Goal: Learn about a topic: Learn about a topic

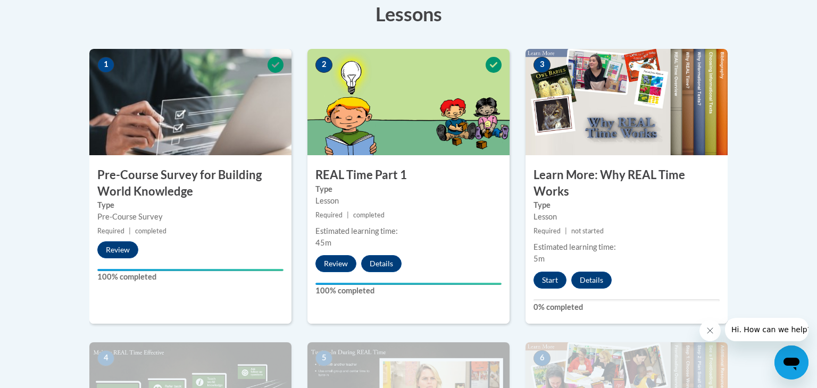
scroll to position [304, 0]
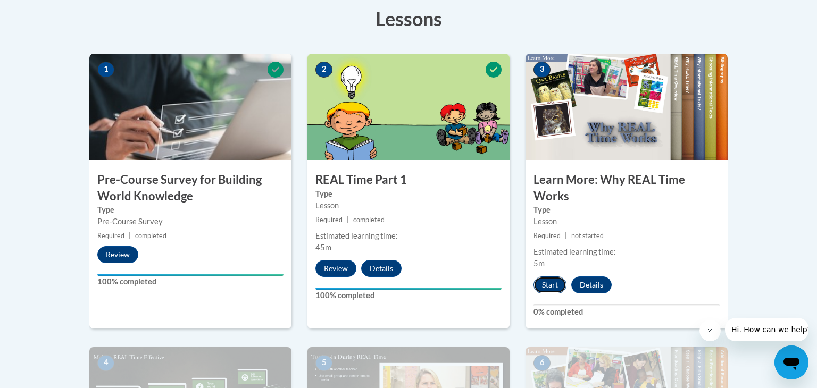
click at [552, 284] on button "Start" at bounding box center [550, 285] width 33 height 17
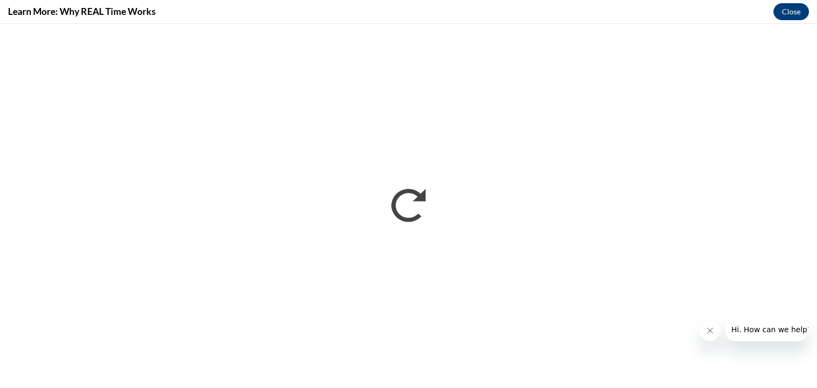
scroll to position [0, 0]
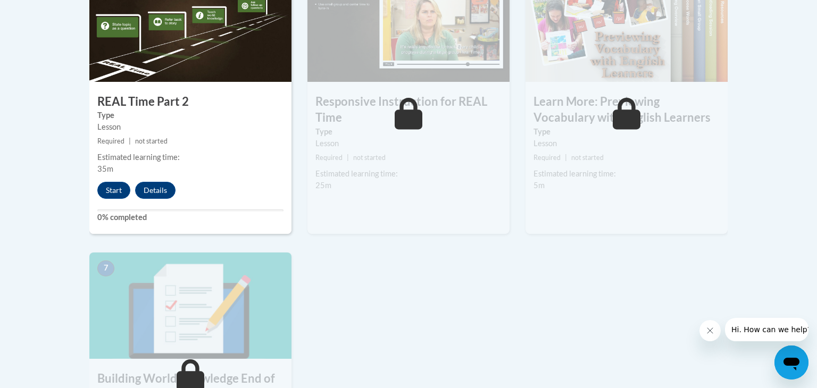
scroll to position [677, 0]
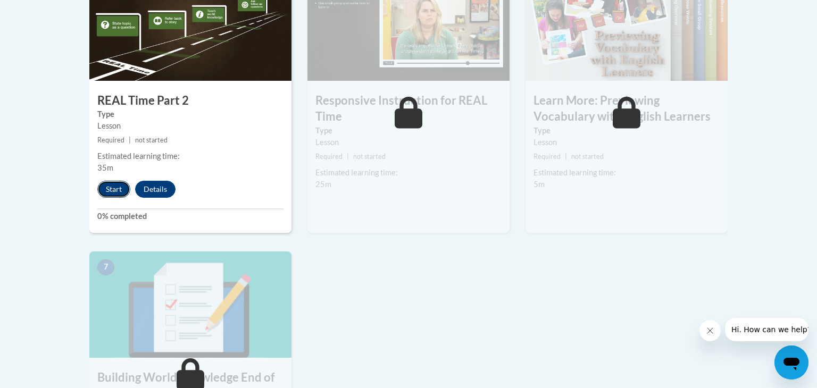
click at [115, 189] on button "Start" at bounding box center [113, 189] width 33 height 17
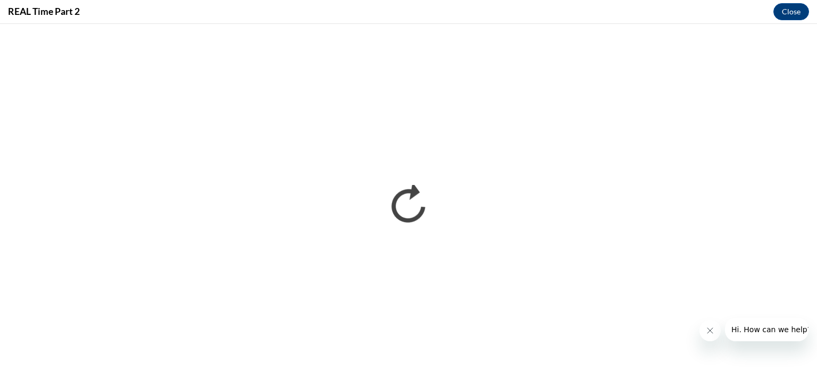
scroll to position [0, 0]
